Goal: Book appointment/travel/reservation

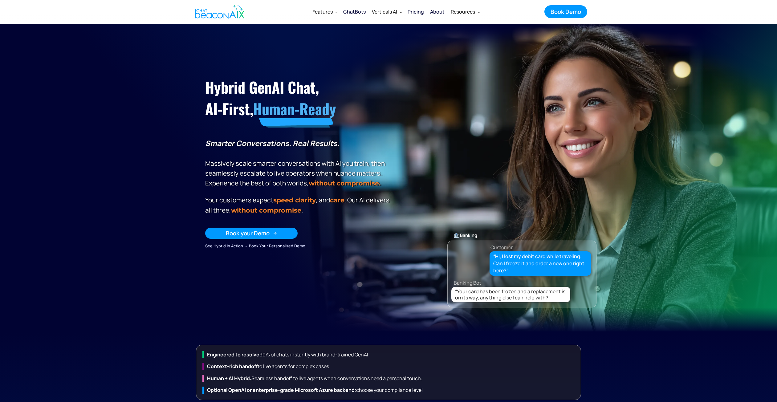
click at [232, 233] on div "Book your Demo" at bounding box center [248, 233] width 44 height 8
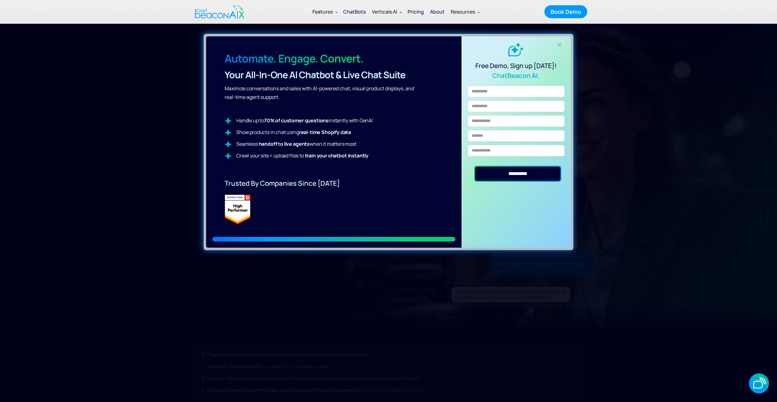
click at [560, 45] on div "+" at bounding box center [559, 45] width 10 height 10
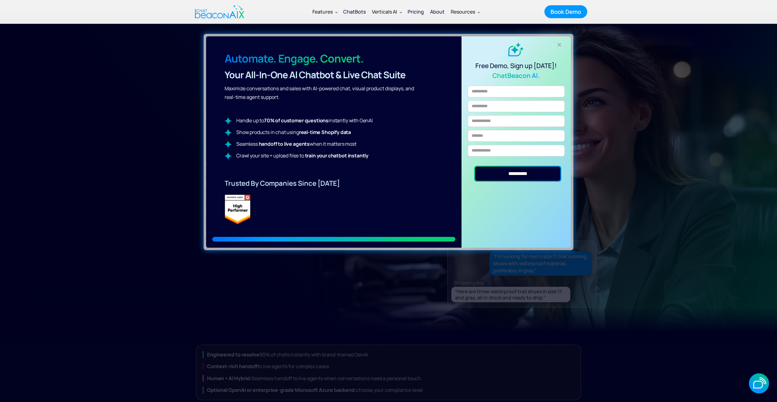
click at [559, 43] on div "+" at bounding box center [559, 45] width 10 height 10
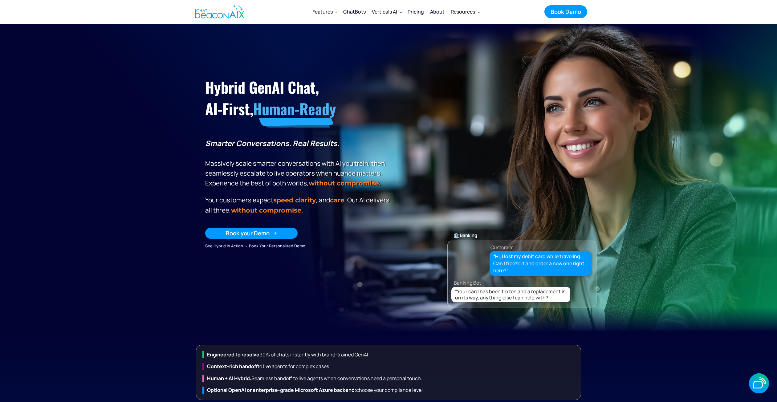
click at [266, 234] on div "Book your Demo" at bounding box center [248, 233] width 44 height 8
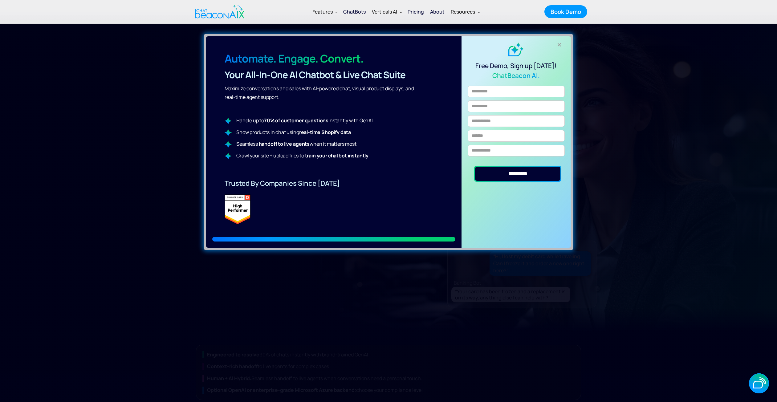
click at [559, 46] on div "+" at bounding box center [559, 45] width 10 height 10
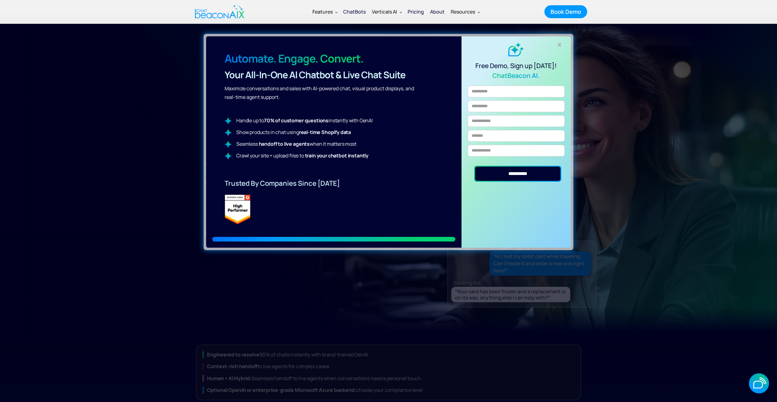
click at [559, 43] on div "+" at bounding box center [559, 45] width 10 height 10
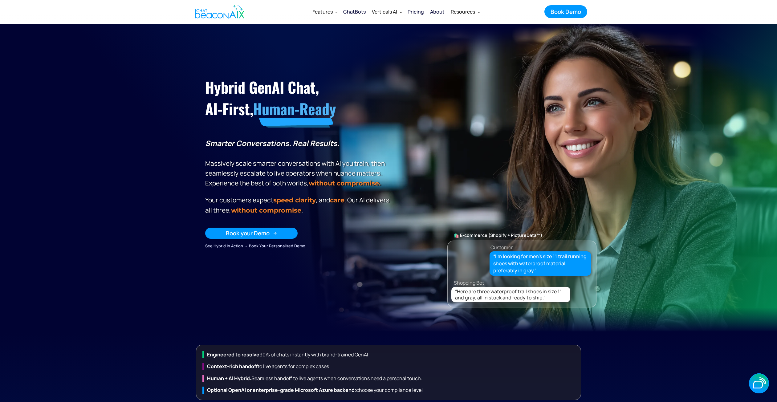
click at [276, 235] on link "Book your Demo" at bounding box center [251, 233] width 92 height 11
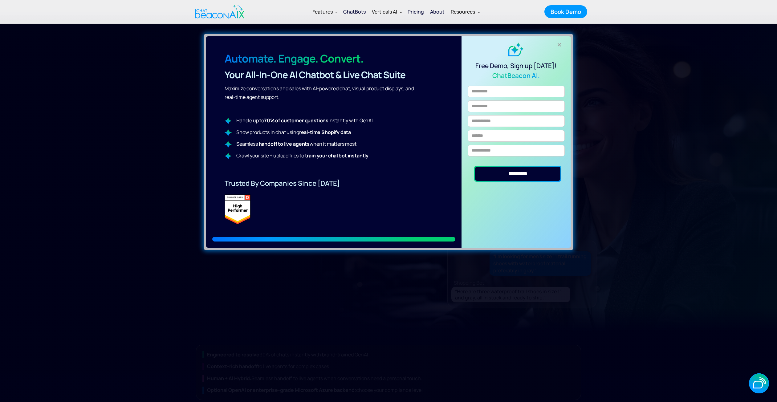
click at [559, 45] on div "+" at bounding box center [559, 45] width 10 height 10
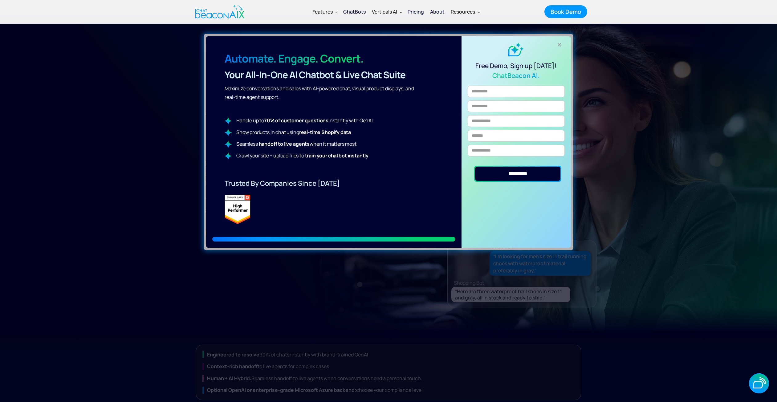
click at [559, 45] on div "+" at bounding box center [559, 45] width 10 height 10
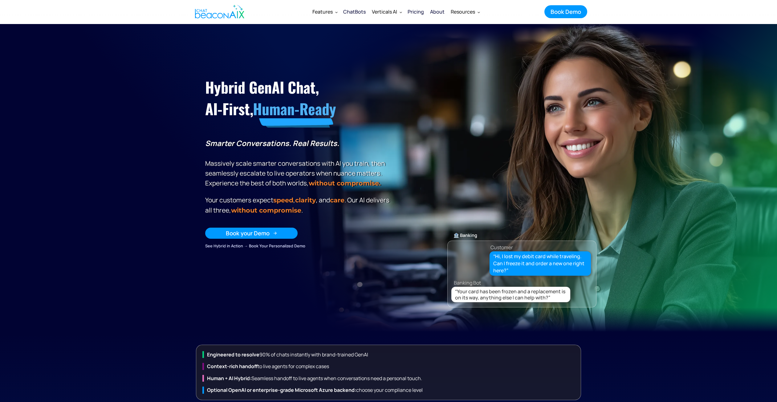
click at [289, 232] on link "Book your Demo" at bounding box center [251, 233] width 92 height 11
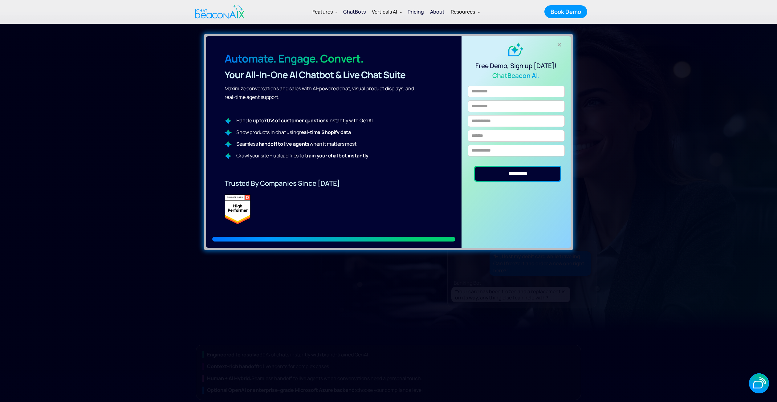
click at [557, 44] on div "+" at bounding box center [559, 45] width 10 height 10
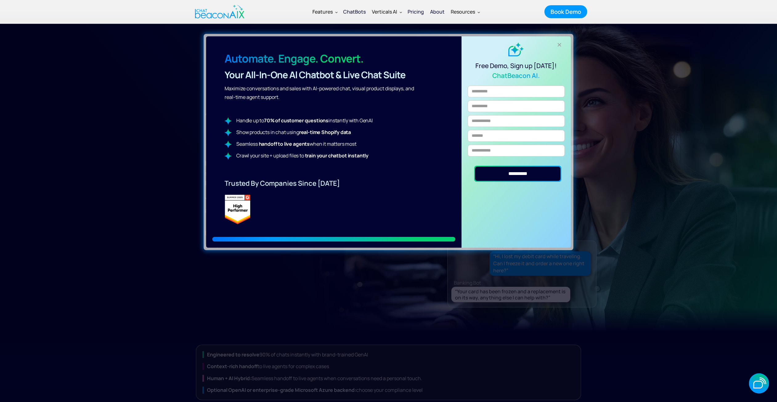
click at [558, 45] on div "+" at bounding box center [559, 45] width 10 height 10
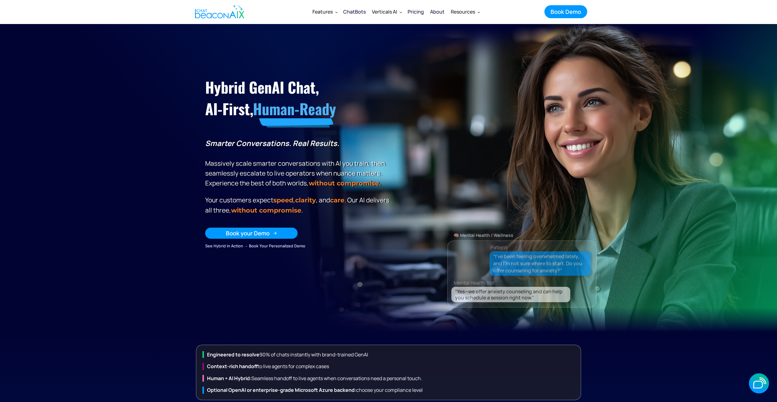
click at [287, 235] on link "Book your Demo" at bounding box center [251, 233] width 92 height 11
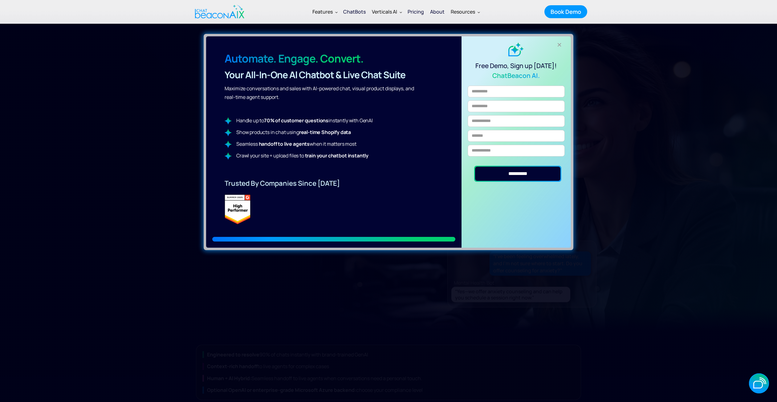
click at [558, 45] on div "+" at bounding box center [559, 45] width 10 height 10
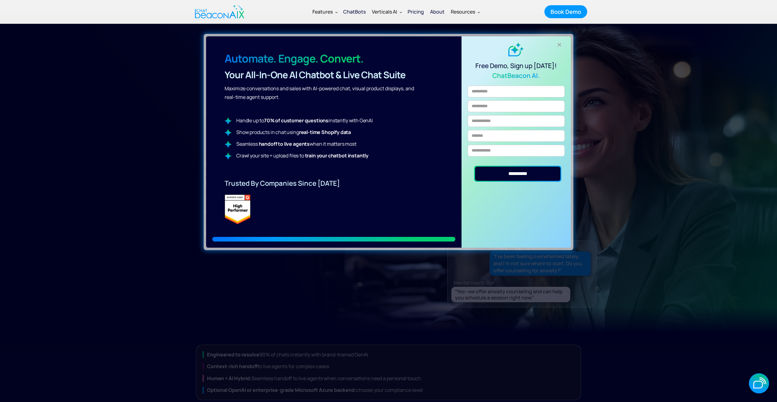
click at [558, 45] on div "+" at bounding box center [559, 45] width 10 height 10
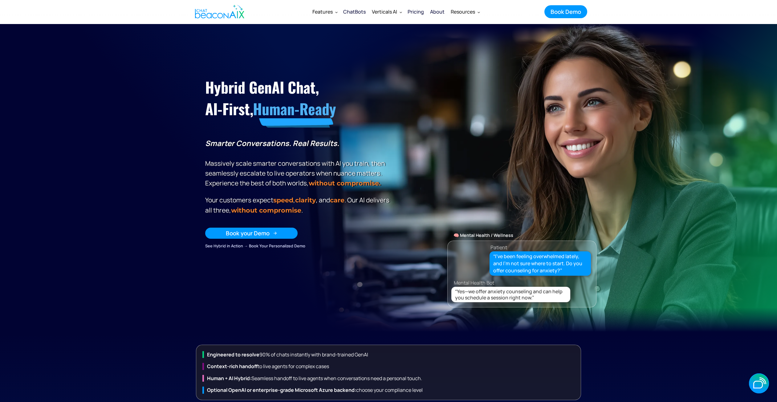
click at [274, 234] on link "Book your Demo" at bounding box center [251, 233] width 92 height 11
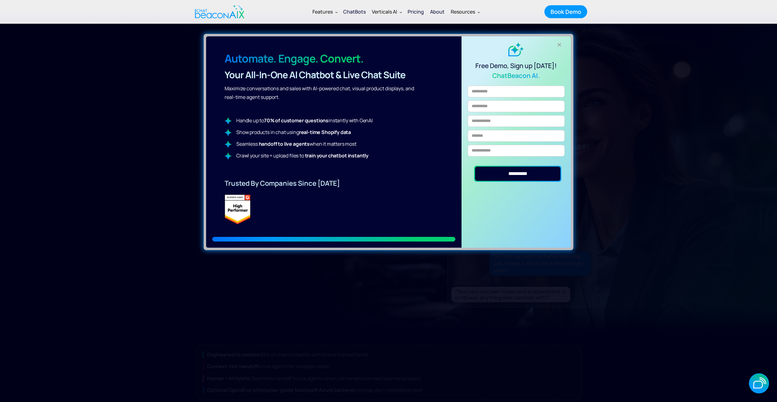
click at [560, 44] on div "+" at bounding box center [559, 45] width 10 height 10
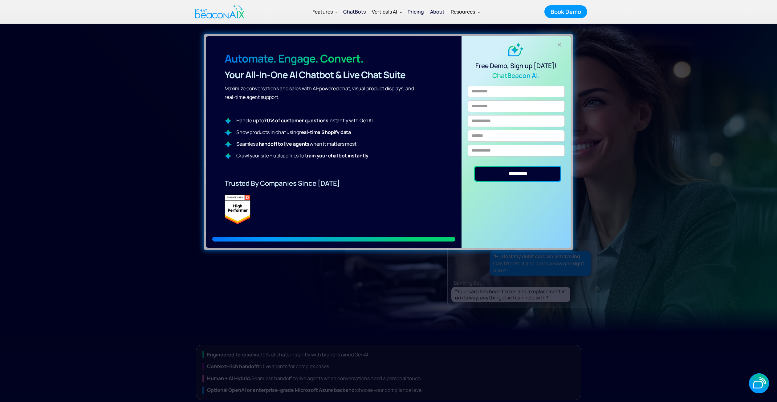
click at [560, 44] on div "+" at bounding box center [559, 45] width 10 height 10
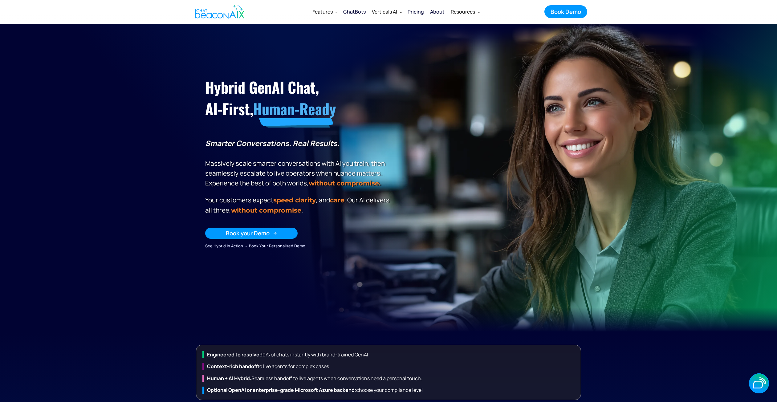
click at [290, 236] on link "Book your Demo" at bounding box center [251, 233] width 92 height 11
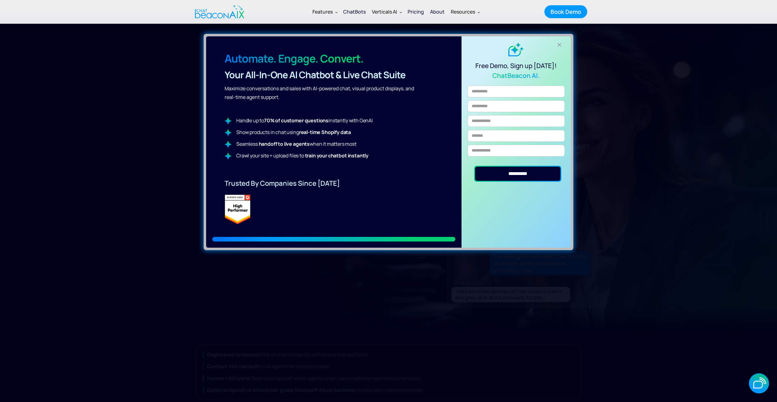
click at [559, 45] on div "+" at bounding box center [559, 45] width 10 height 10
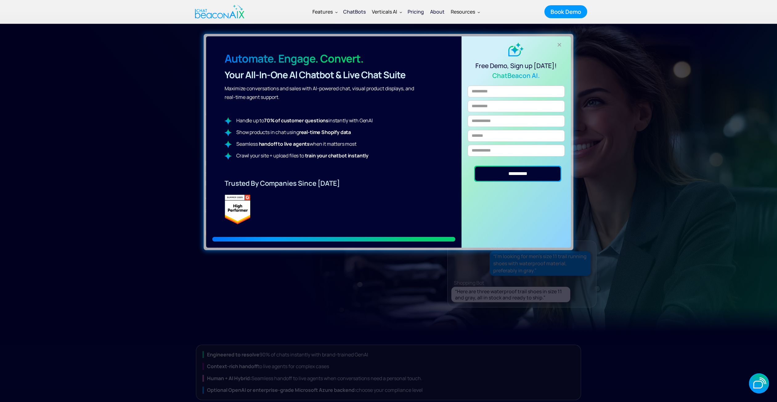
click at [559, 45] on div "+" at bounding box center [559, 45] width 10 height 10
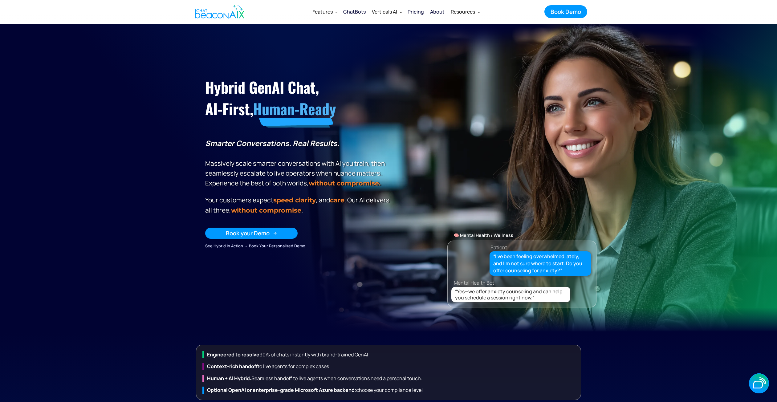
click at [284, 234] on link "Book your Demo" at bounding box center [251, 233] width 92 height 11
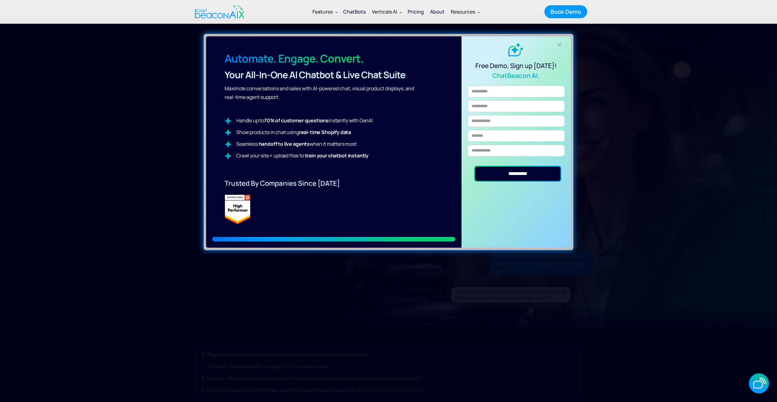
click at [559, 44] on div "+" at bounding box center [559, 45] width 10 height 10
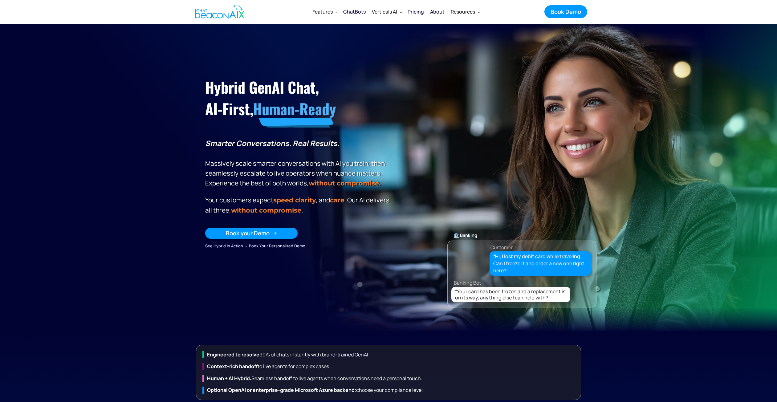
click at [289, 230] on link "Book your Demo" at bounding box center [251, 233] width 92 height 11
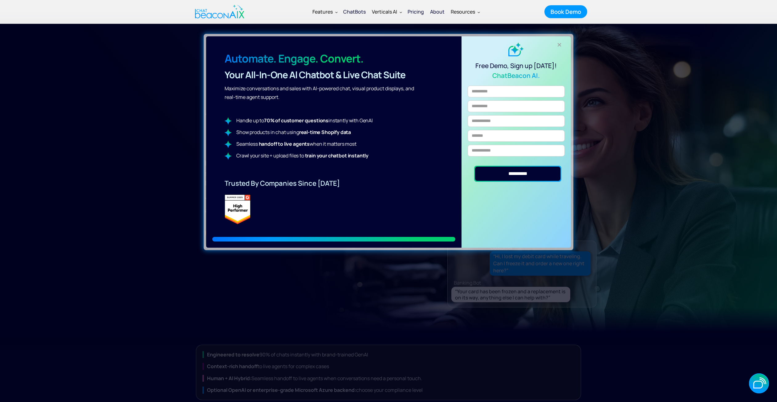
click at [558, 43] on div "+" at bounding box center [559, 45] width 10 height 10
